Goal: Information Seeking & Learning: Check status

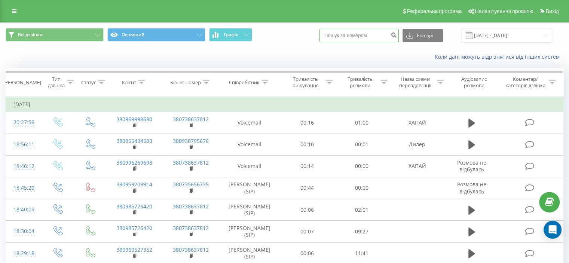
click at [367, 36] on input at bounding box center [358, 35] width 79 height 13
paste input "095) 835-44-52"
type input "095) 835-44-52"
click at [397, 35] on icon "submit" at bounding box center [393, 34] width 6 height 4
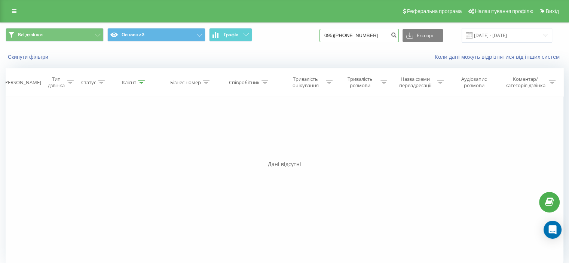
click at [361, 34] on input "095)[PHONE_NUMBER]" at bounding box center [358, 35] width 79 height 13
click at [355, 38] on input "095)835-4452" at bounding box center [358, 35] width 79 height 13
click at [344, 37] on input "095)8354452" at bounding box center [358, 35] width 79 height 13
type input "0958354452"
click at [397, 35] on icon "submit" at bounding box center [393, 34] width 6 height 4
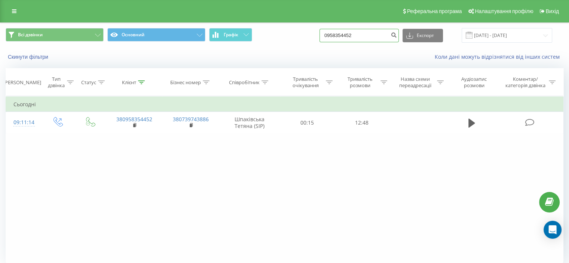
drag, startPoint x: 372, startPoint y: 35, endPoint x: 313, endPoint y: 37, distance: 59.1
click at [313, 37] on div "Всі дзвінки Основний Графік 0958354452 Експорт .csv .xls .xlsx 19.05.2025 - 19.…" at bounding box center [285, 35] width 558 height 15
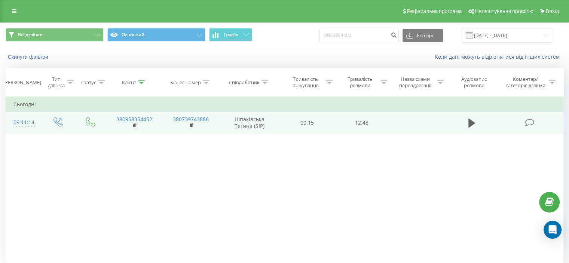
click at [530, 120] on icon at bounding box center [529, 123] width 9 height 8
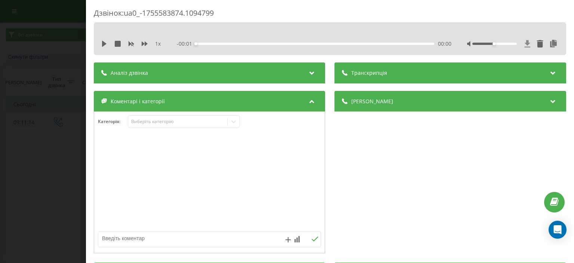
click at [525, 45] on icon at bounding box center [528, 43] width 6 height 7
drag, startPoint x: 21, startPoint y: 170, endPoint x: 57, endPoint y: 157, distance: 38.7
click at [19, 170] on div "Дзвінок : ua0_-1755583874.1094799 1 x - 12:49 00:00 00:00 Транскрипція Для AI-а…" at bounding box center [287, 131] width 574 height 263
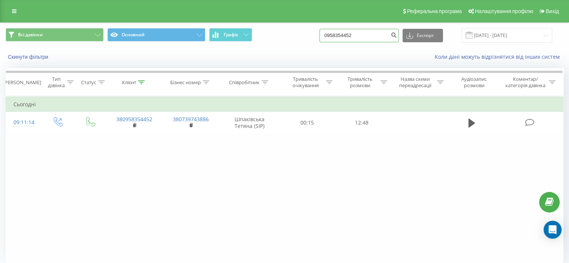
drag, startPoint x: 370, startPoint y: 38, endPoint x: 199, endPoint y: 27, distance: 171.3
click at [230, 28] on div "Всі дзвінки Основний Графік 0958354452 Експорт .csv .xls .xlsx 19.05.2025 - 19.…" at bounding box center [285, 35] width 558 height 15
paste input "380631159157"
click at [340, 33] on input "380631159157" at bounding box center [358, 35] width 79 height 13
type input "0631159157"
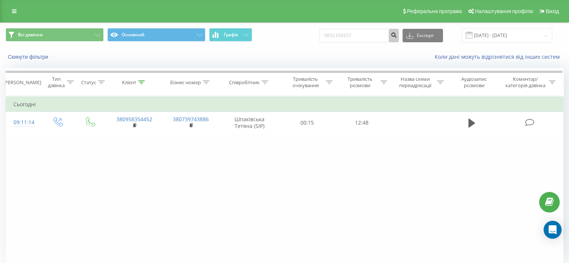
click at [397, 36] on icon "submit" at bounding box center [393, 34] width 6 height 4
